Goal: Information Seeking & Learning: Learn about a topic

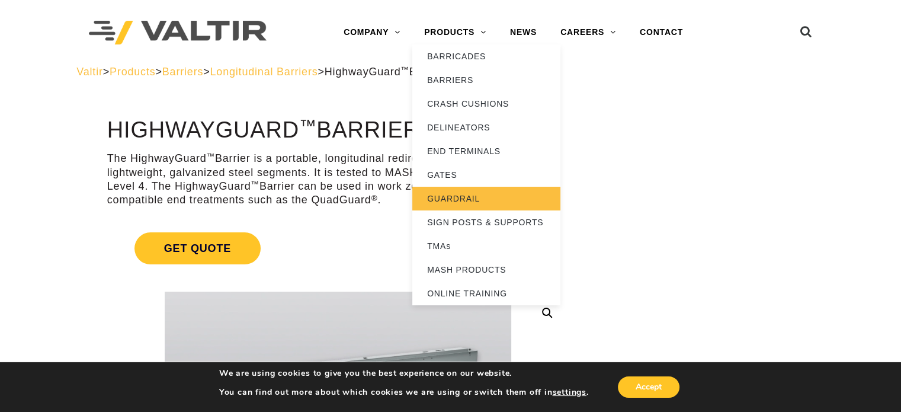
click at [462, 203] on link "GUARDRAIL" at bounding box center [486, 199] width 148 height 24
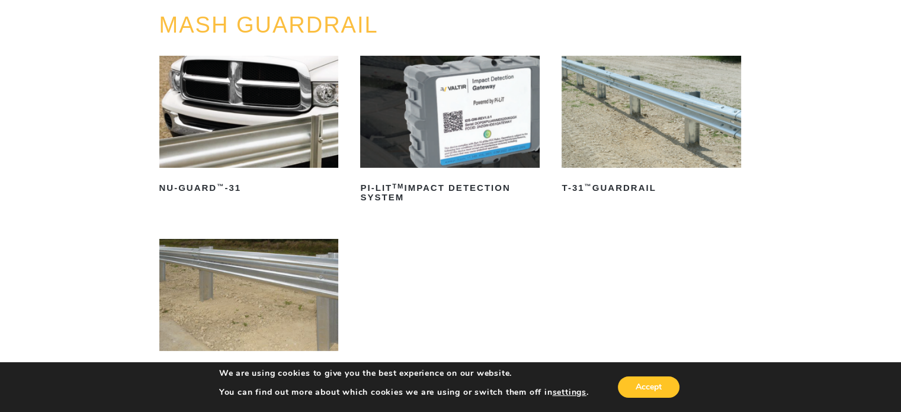
scroll to position [119, 0]
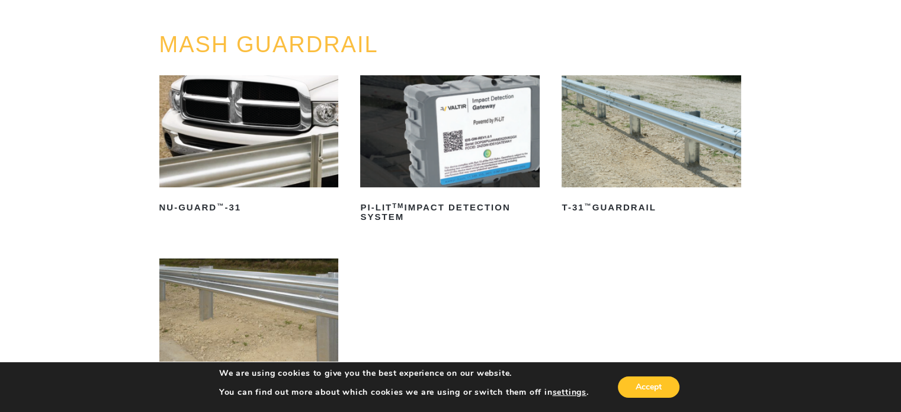
click at [313, 164] on img at bounding box center [249, 131] width 180 height 112
click at [675, 149] on img at bounding box center [652, 131] width 180 height 112
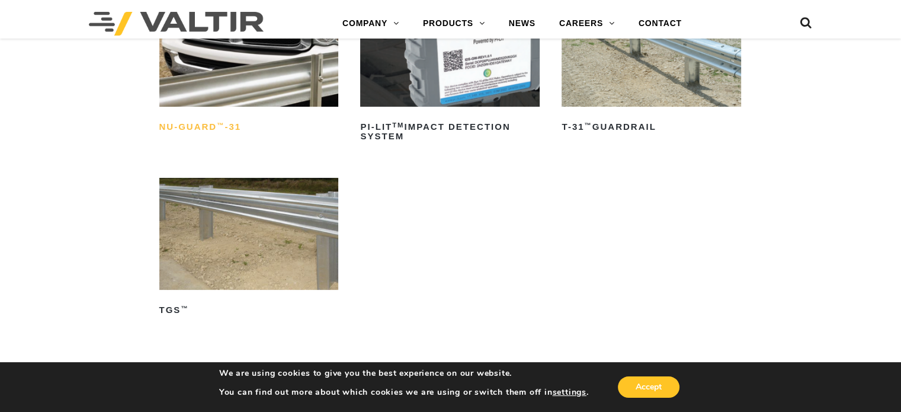
scroll to position [237, 0]
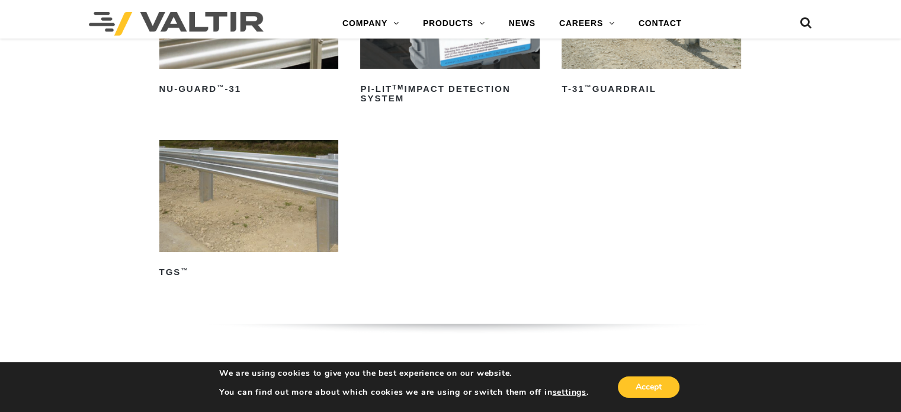
click at [293, 191] on img at bounding box center [249, 196] width 180 height 112
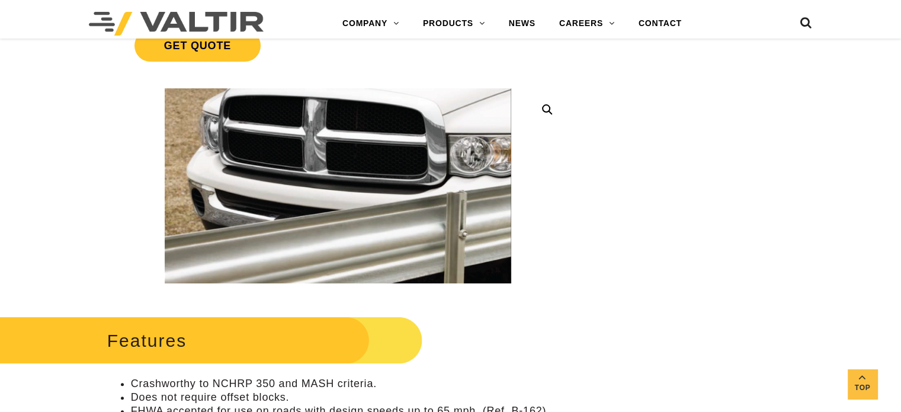
scroll to position [296, 0]
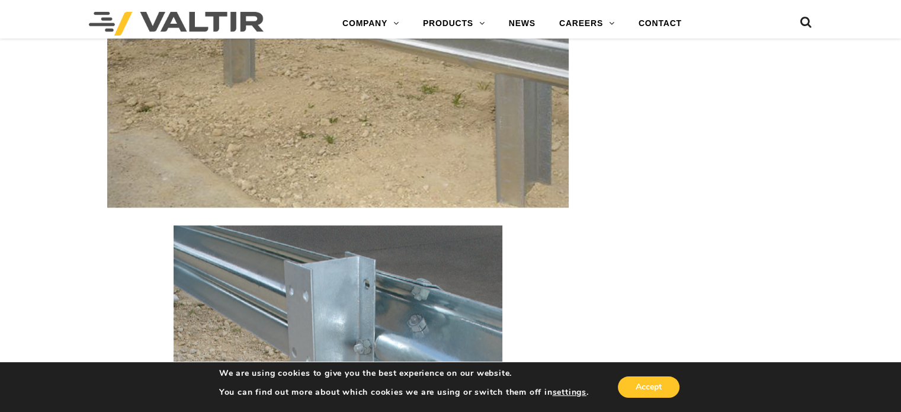
scroll to position [1541, 0]
